Goal: Browse casually

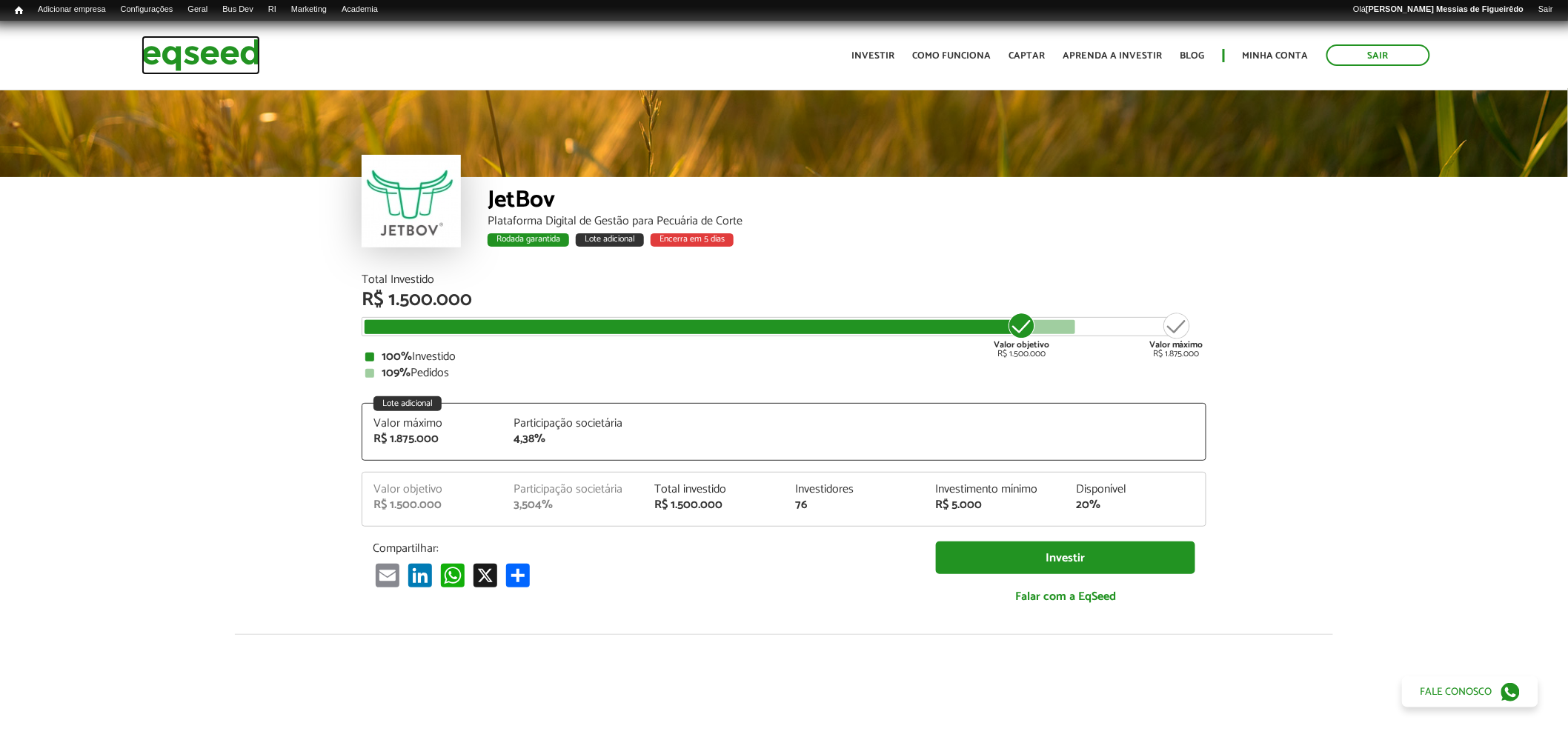
click at [195, 43] on img at bounding box center [201, 54] width 118 height 39
